Goal: Use online tool/utility: Use online tool/utility

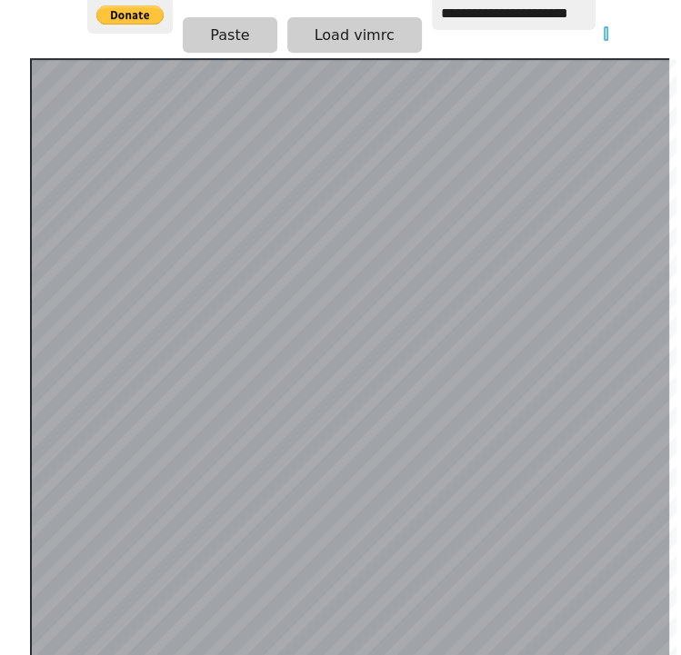
scroll to position [393, 0]
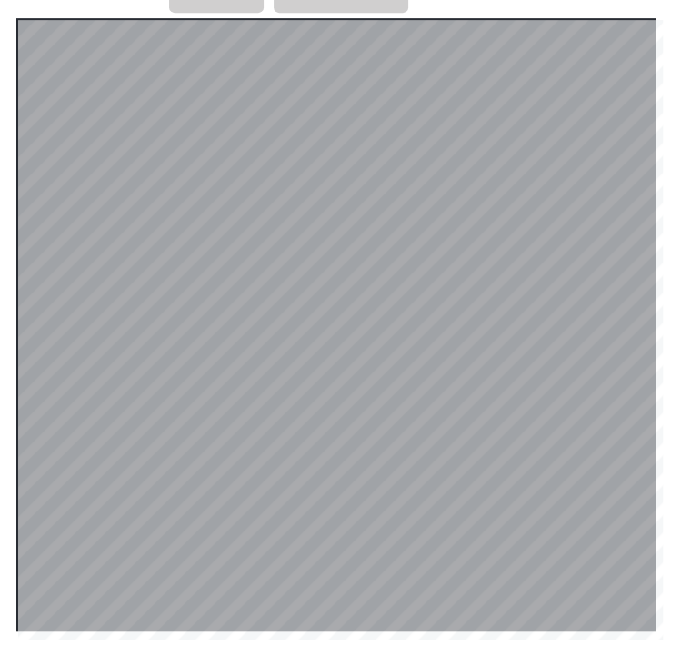
scroll to position [393, 14]
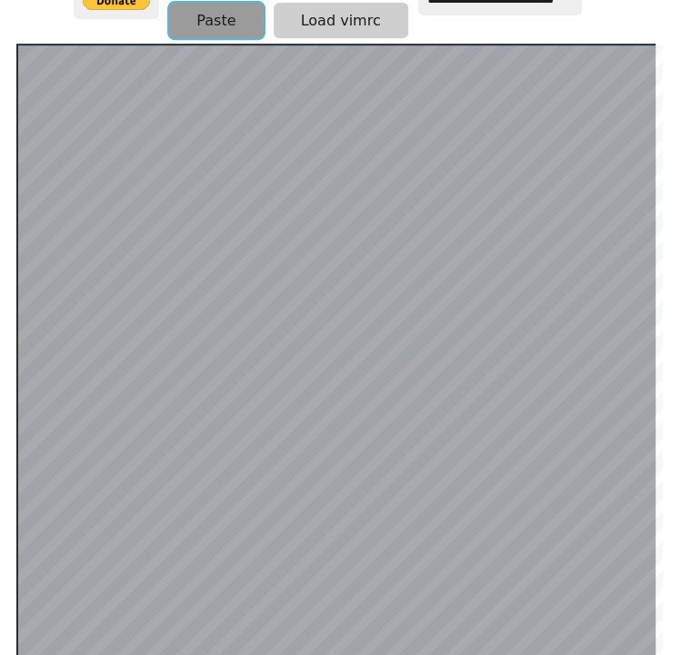
click at [200, 3] on button "Paste" at bounding box center [216, 20] width 94 height 35
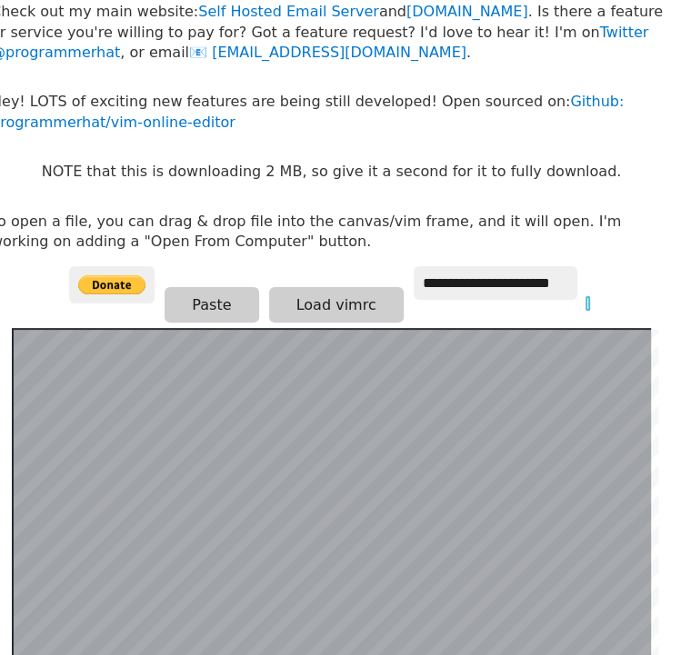
scroll to position [393, 27]
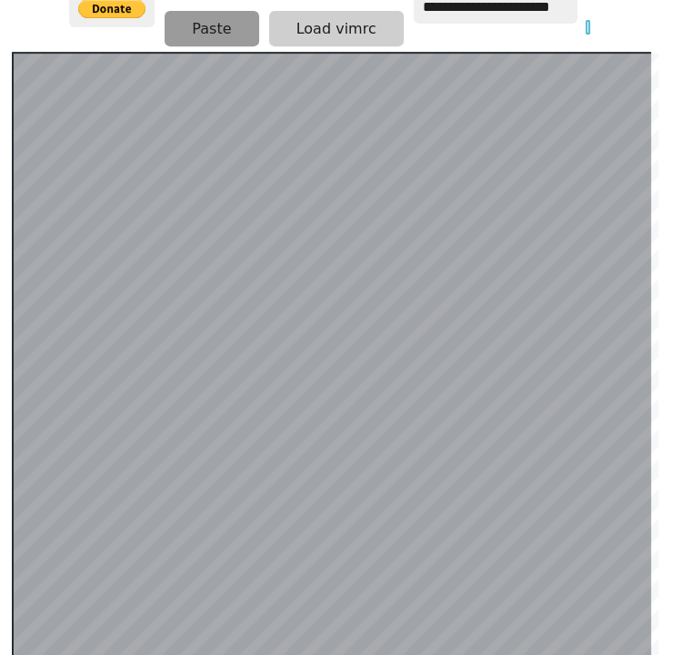
scroll to position [393, 27]
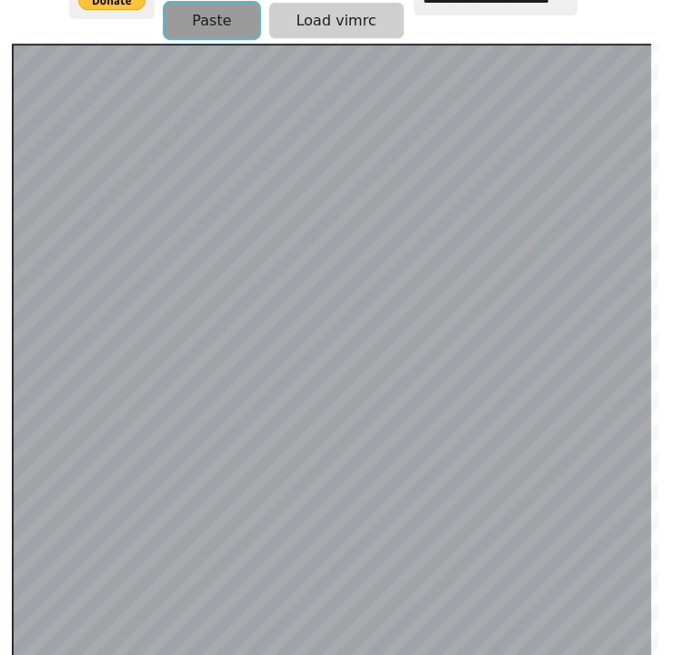
click at [196, 25] on button "Paste" at bounding box center [211, 20] width 94 height 35
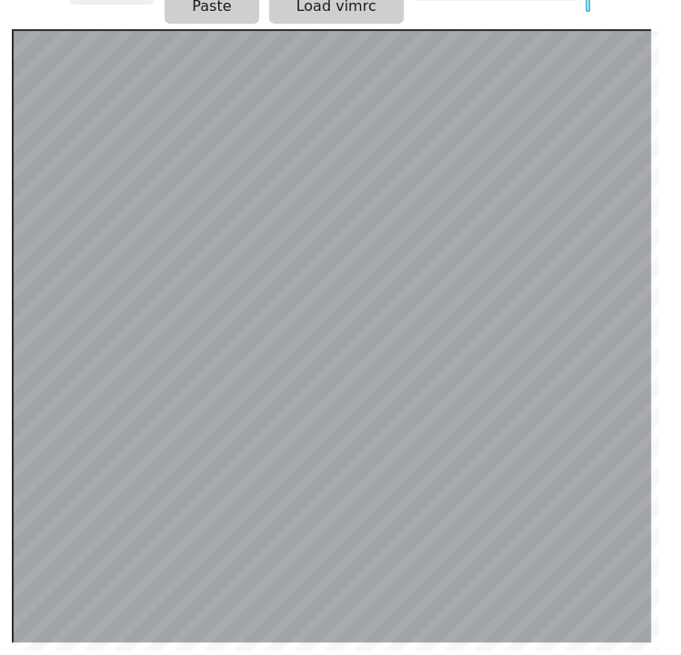
scroll to position [393, 27]
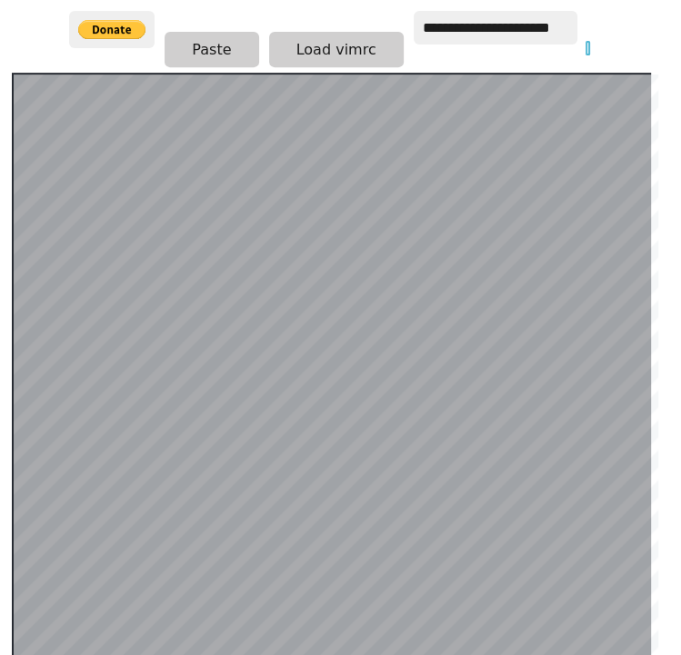
scroll to position [393, 27]
